Goal: Task Accomplishment & Management: Complete application form

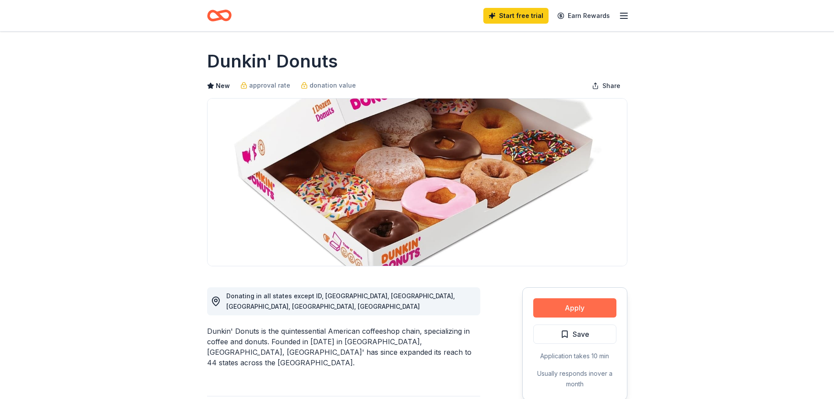
click at [561, 308] on button "Apply" at bounding box center [574, 307] width 83 height 19
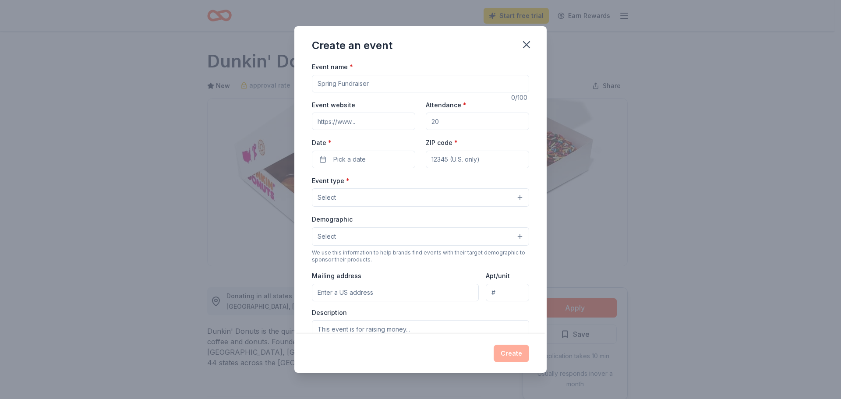
click at [351, 82] on input "Event name *" at bounding box center [420, 84] width 217 height 18
type input "Chili Supper Fundraiser"
paste input "[URL][DOMAIN_NAME]"
type input "[URL][DOMAIN_NAME]"
drag, startPoint x: 441, startPoint y: 123, endPoint x: 420, endPoint y: 122, distance: 21.5
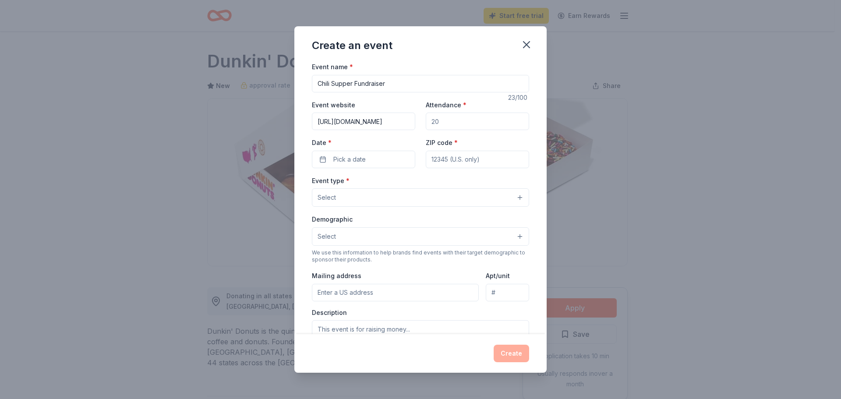
click at [420, 122] on div "Event website [URL][DOMAIN_NAME] Attendance * Date * Pick a date ZIP code *" at bounding box center [420, 133] width 217 height 69
type input "300"
click at [348, 160] on span "Pick a date" at bounding box center [349, 159] width 32 height 11
click at [405, 183] on button "Go to next month" at bounding box center [409, 182] width 12 height 12
click at [406, 183] on button "Go to next month" at bounding box center [409, 182] width 12 height 12
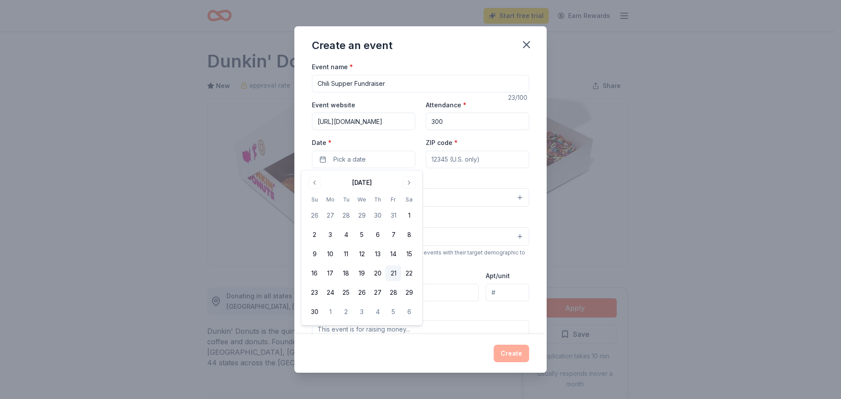
click at [392, 274] on button "21" at bounding box center [393, 273] width 16 height 16
click at [449, 163] on input "ZIP code *" at bounding box center [477, 160] width 103 height 18
type input "47611"
type input "[STREET_ADDRESS]"
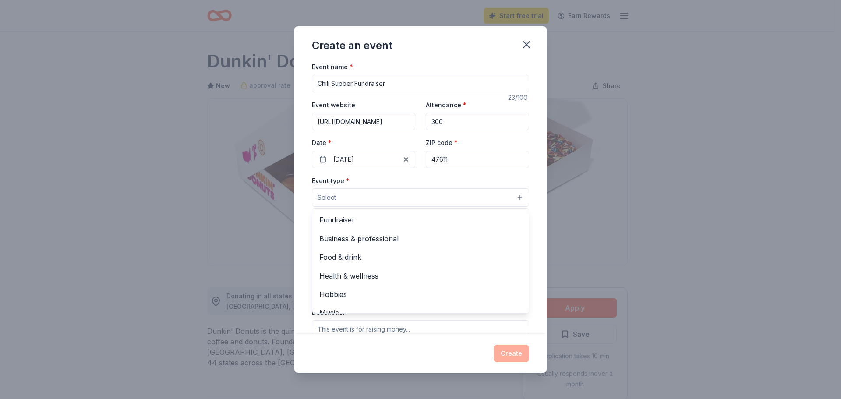
click at [344, 200] on button "Select" at bounding box center [420, 197] width 217 height 18
click at [346, 219] on span "Fundraiser" at bounding box center [420, 219] width 202 height 11
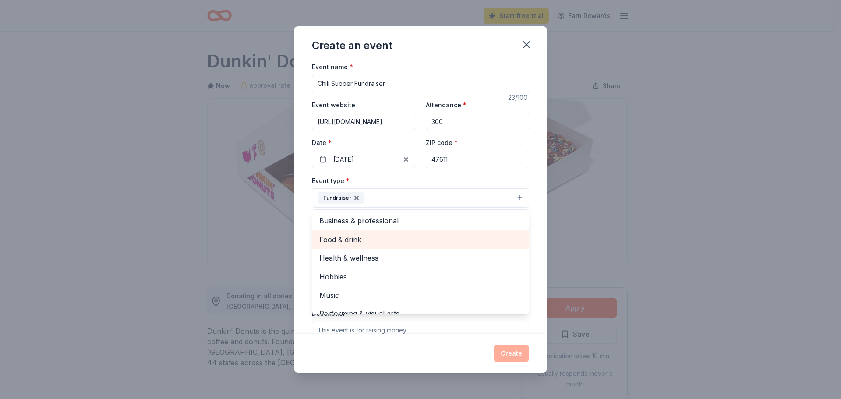
scroll to position [11, 0]
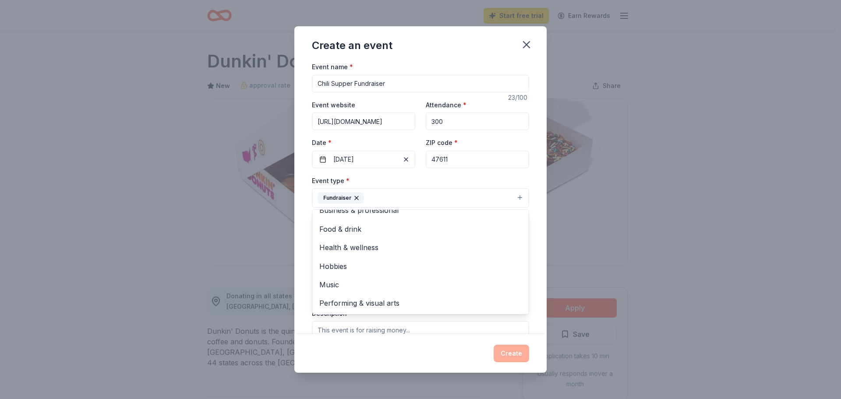
click at [529, 221] on div "Event name * Chili Supper Fundraiser 23 /100 Event website [URL][DOMAIN_NAME] A…" at bounding box center [420, 197] width 252 height 273
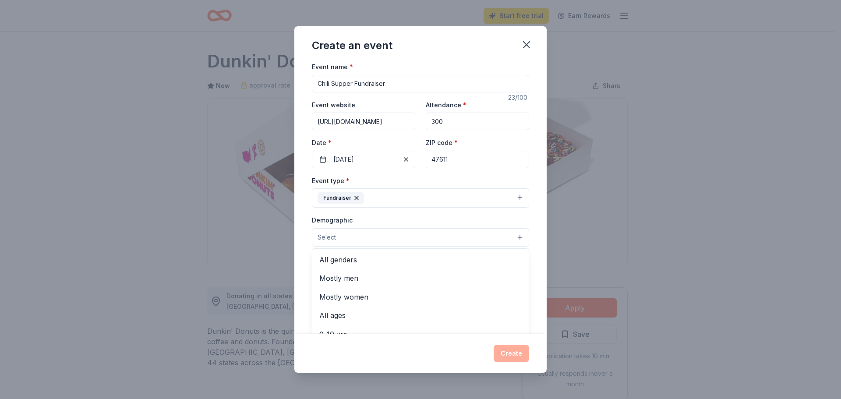
click at [367, 236] on button "Select" at bounding box center [420, 237] width 217 height 18
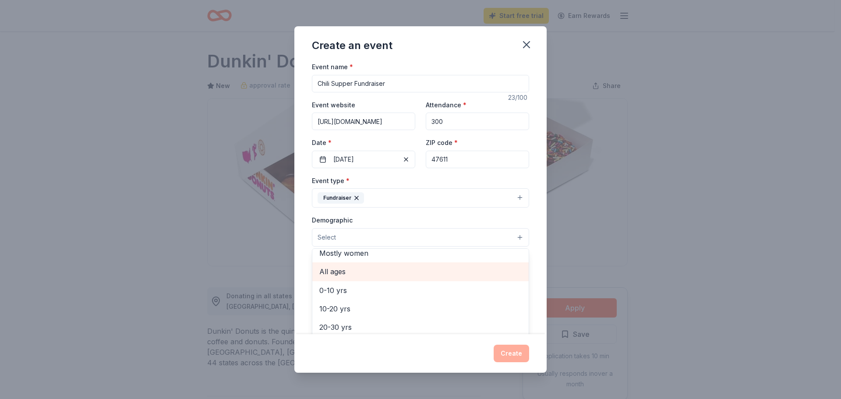
click at [360, 270] on span "All ages" at bounding box center [420, 271] width 202 height 11
click at [535, 273] on div "Event name * Chili Supper Fundraiser 23 /100 Event website [URL][DOMAIN_NAME] A…" at bounding box center [420, 197] width 252 height 273
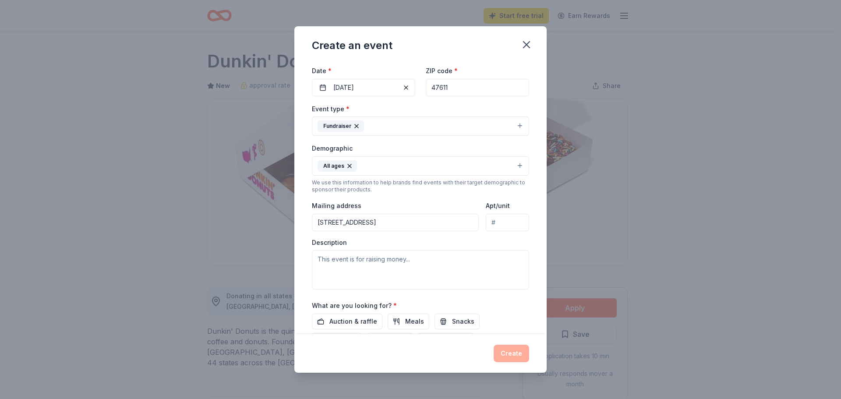
scroll to position [88, 0]
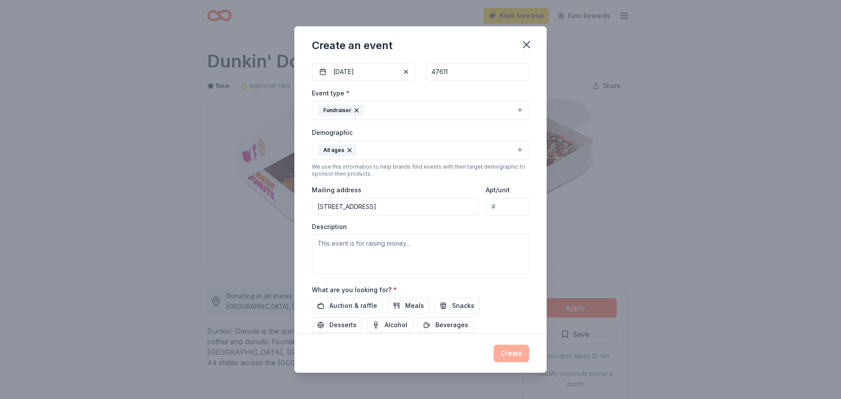
drag, startPoint x: 584, startPoint y: 47, endPoint x: 490, endPoint y: 38, distance: 94.2
click at [584, 47] on div "Create an event Event name * Chili Supper Fundraiser 23 /100 Event website [URL…" at bounding box center [420, 199] width 841 height 399
click at [379, 259] on textarea at bounding box center [420, 253] width 217 height 39
paste textarea "Our event is a night of fun and games, a raffle and auction, and of course, [GE…"
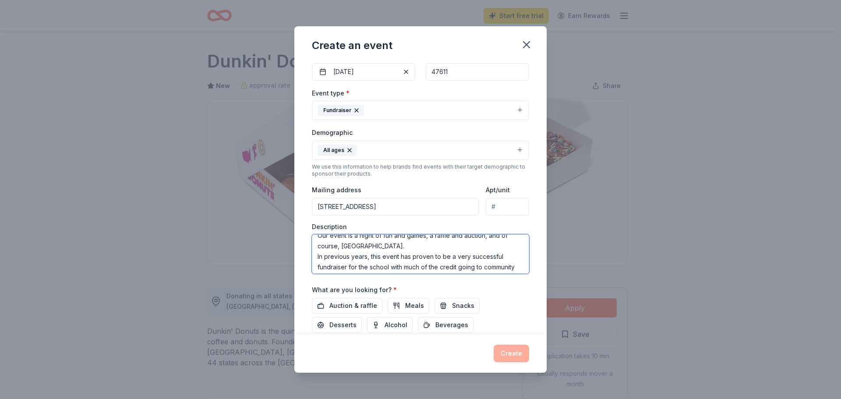
scroll to position [0, 0]
type textarea "Our event is a night of fun and games, a raffle and auction, and of course, [GE…"
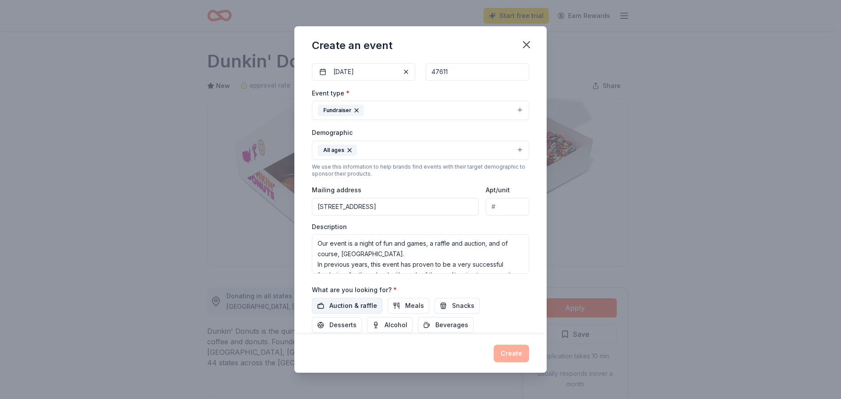
click at [357, 303] on span "Auction & raffle" at bounding box center [353, 305] width 48 height 11
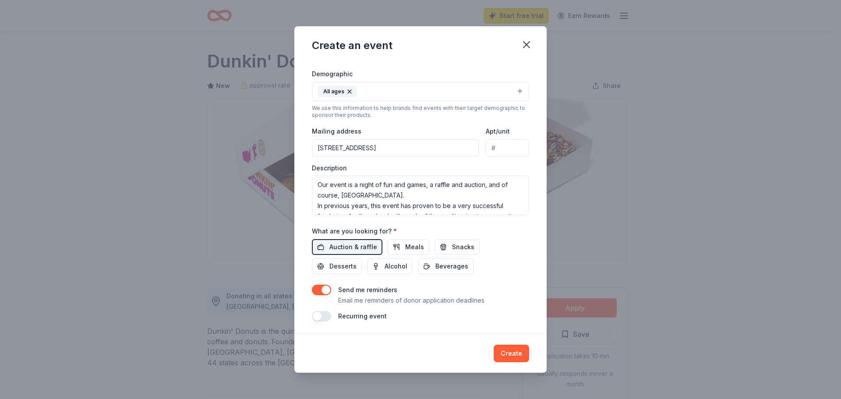
scroll to position [148, 0]
click at [320, 315] on button "button" at bounding box center [321, 315] width 19 height 11
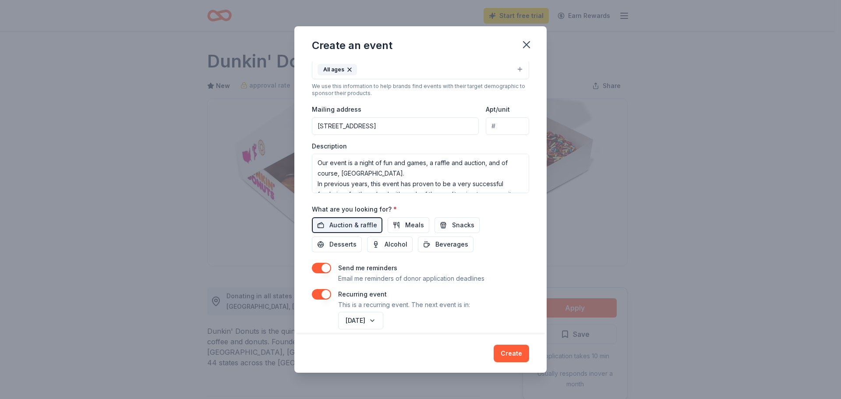
scroll to position [179, 0]
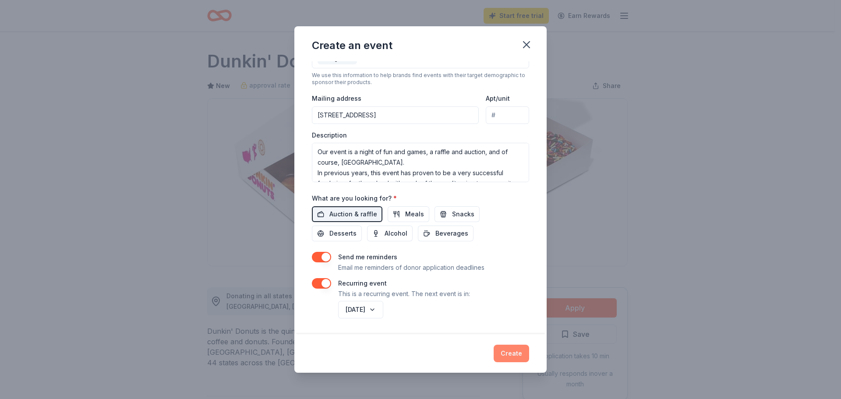
click at [508, 353] on button "Create" at bounding box center [511, 354] width 35 height 18
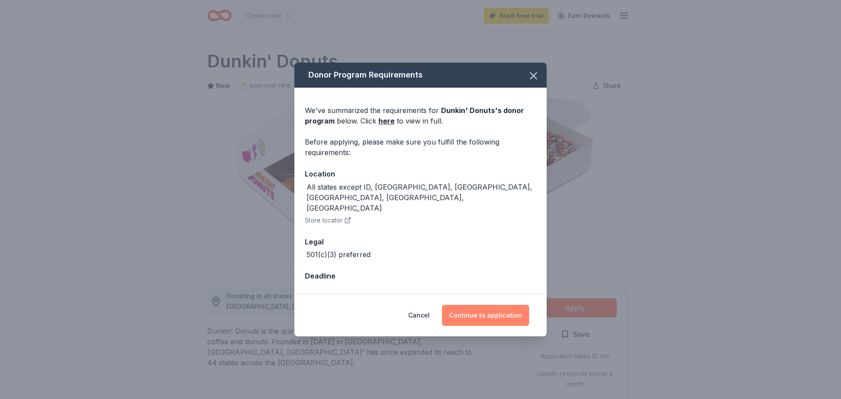
click at [487, 306] on button "Continue to application" at bounding box center [485, 315] width 87 height 21
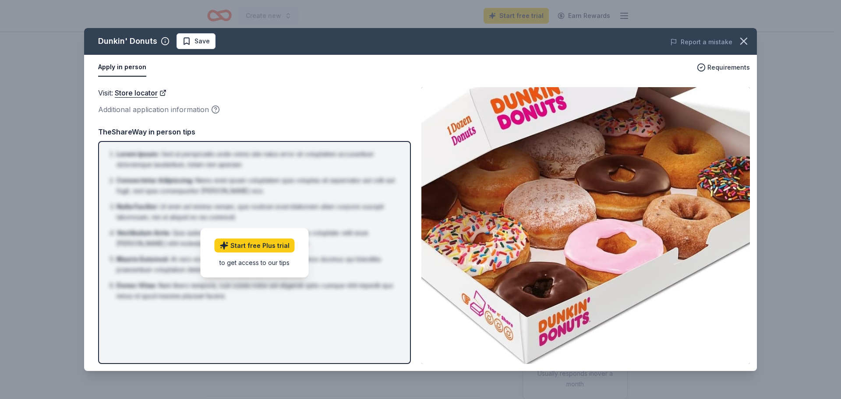
click at [225, 72] on div "Apply in person" at bounding box center [394, 67] width 592 height 18
click at [190, 40] on span "Save" at bounding box center [196, 41] width 28 height 11
click at [114, 64] on button "Apply in person" at bounding box center [122, 67] width 48 height 18
click at [134, 92] on link "Store locator" at bounding box center [141, 92] width 52 height 11
